Goal: Download file/media

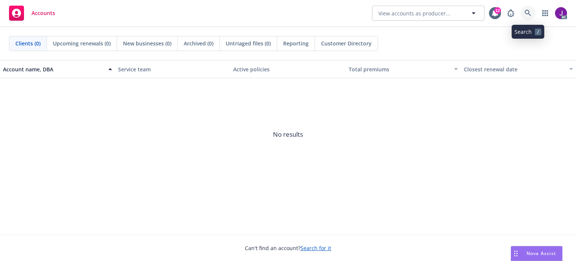
click at [524, 12] on icon at bounding box center [527, 13] width 7 height 7
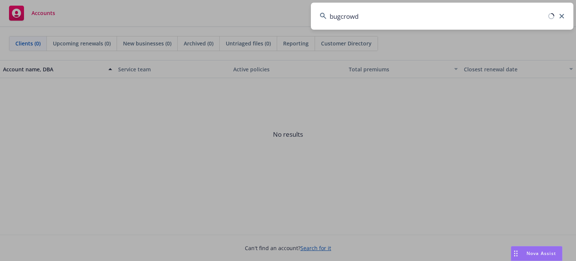
type input "bugcrowd"
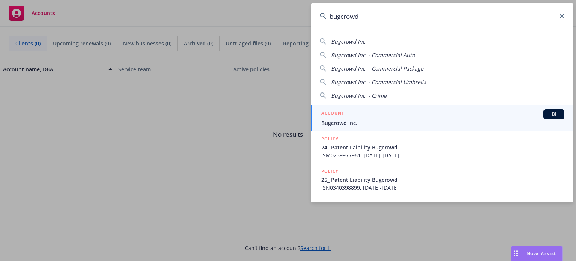
click at [465, 119] on span "Bugcrowd Inc." at bounding box center [442, 123] width 243 height 8
click at [465, 119] on span "No results" at bounding box center [288, 134] width 576 height 112
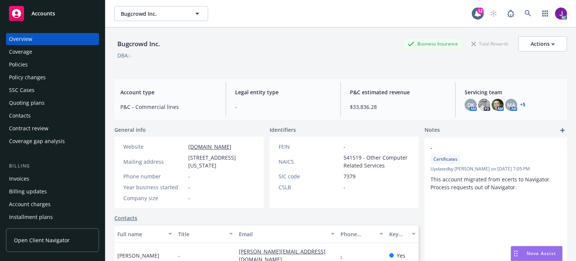
click at [28, 66] on div "Policies" at bounding box center [52, 64] width 87 height 12
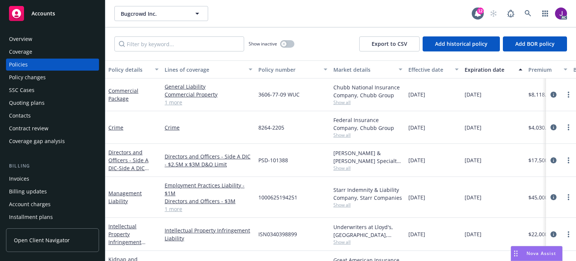
scroll to position [222, 0]
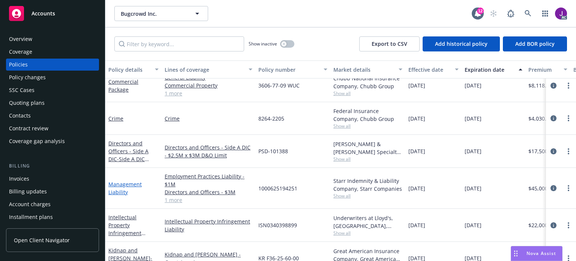
click at [117, 184] on link "Management Liability" at bounding box center [124, 187] width 33 height 15
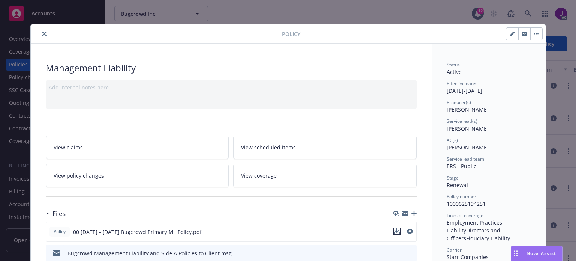
click at [394, 230] on icon "download file" at bounding box center [397, 231] width 6 height 6
